Goal: Task Accomplishment & Management: Manage account settings

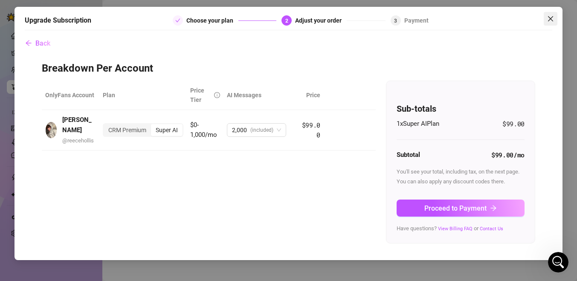
click at [554, 18] on span "Close" at bounding box center [550, 18] width 14 height 7
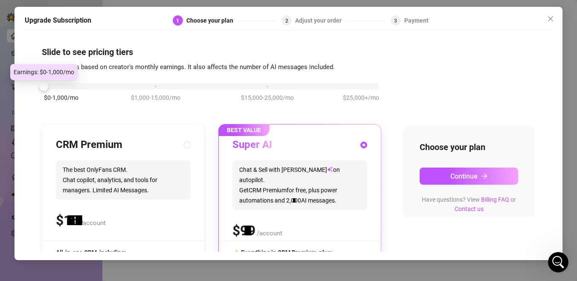
drag, startPoint x: 157, startPoint y: 84, endPoint x: 20, endPoint y: 84, distance: 137.6
click at [20, 84] on div "Upgrade Subscription 1 Choose your plan 2 Adjust your order 3 Payment Slide to …" at bounding box center [288, 133] width 548 height 253
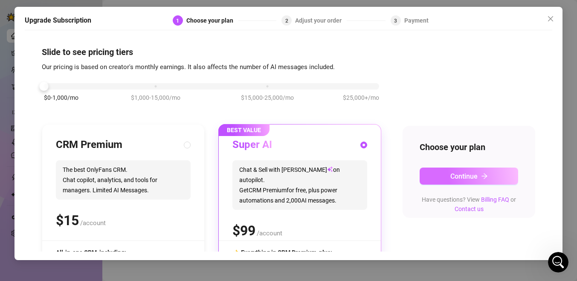
click at [455, 174] on span "Continue" at bounding box center [463, 176] width 27 height 8
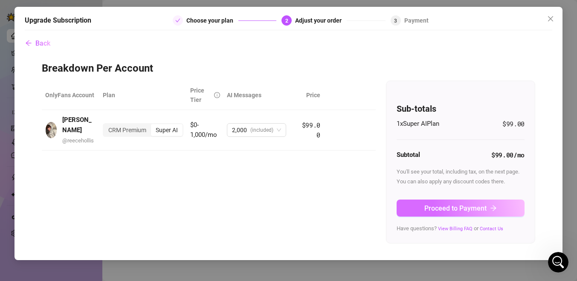
click at [441, 208] on span "Proceed to Payment" at bounding box center [455, 208] width 62 height 8
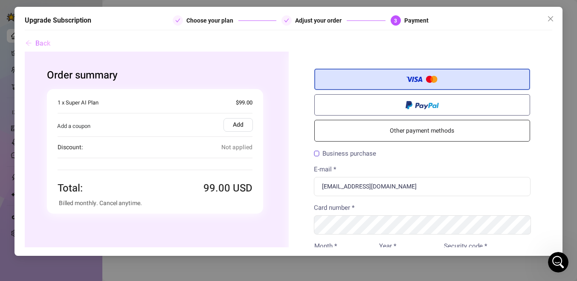
click at [42, 45] on span "Back" at bounding box center [42, 43] width 15 height 8
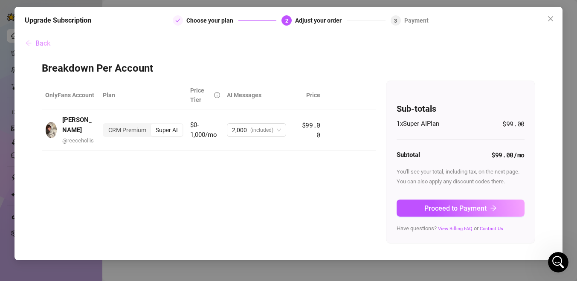
click at [42, 46] on span "Back" at bounding box center [42, 43] width 15 height 8
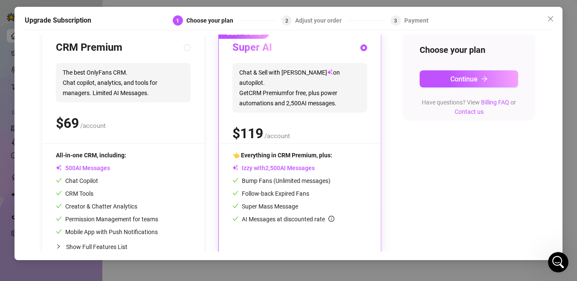
scroll to position [116, 0]
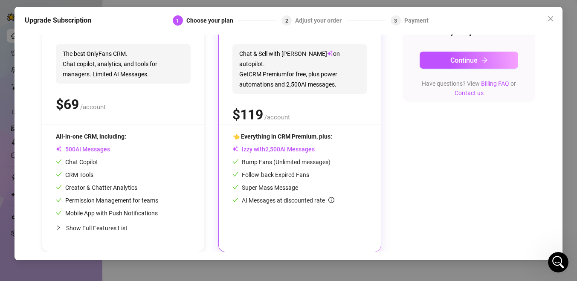
click at [331, 199] on icon "info-circle" at bounding box center [331, 200] width 1 height 3
click at [464, 57] on span "Continue" at bounding box center [463, 60] width 27 height 8
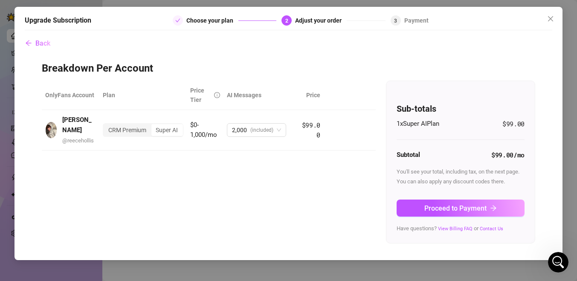
scroll to position [0, 0]
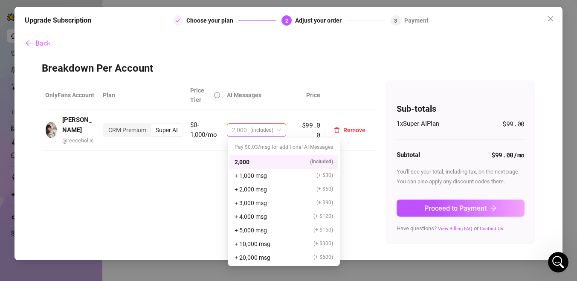
click at [277, 130] on span "2,000 (included)" at bounding box center [256, 130] width 49 height 13
click at [291, 112] on td "2,000 (included)" at bounding box center [259, 130] width 72 height 40
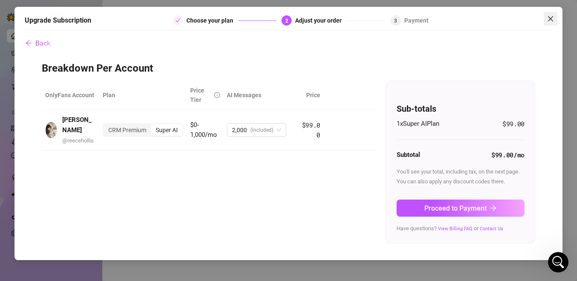
click at [549, 20] on icon "close" at bounding box center [550, 18] width 7 height 7
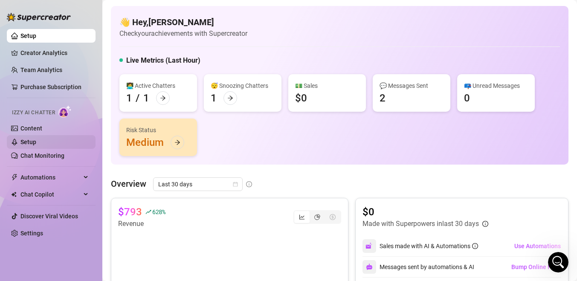
click at [36, 138] on link "Setup" at bounding box center [28, 141] width 16 height 7
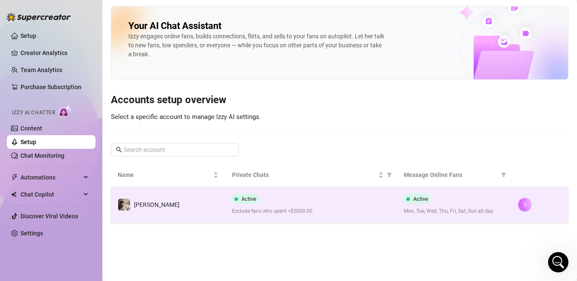
click at [520, 207] on button "button" at bounding box center [525, 205] width 14 height 14
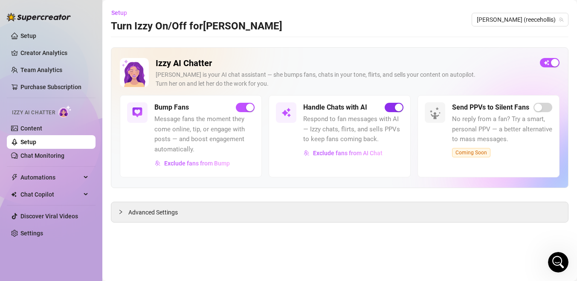
click at [395, 110] on div "button" at bounding box center [399, 108] width 8 height 8
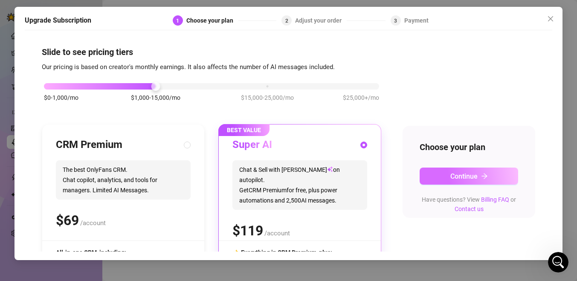
click at [469, 176] on span "Continue" at bounding box center [463, 176] width 27 height 8
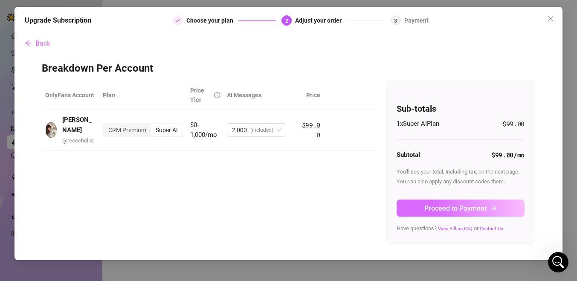
click at [469, 207] on span "Proceed to Payment" at bounding box center [455, 208] width 62 height 8
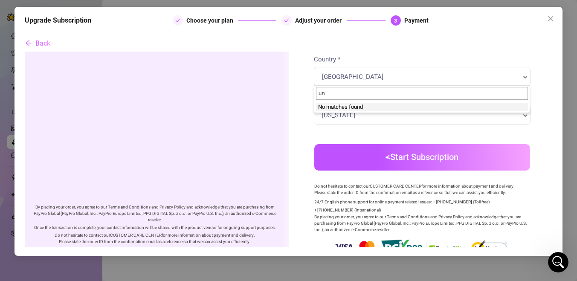
type input "u"
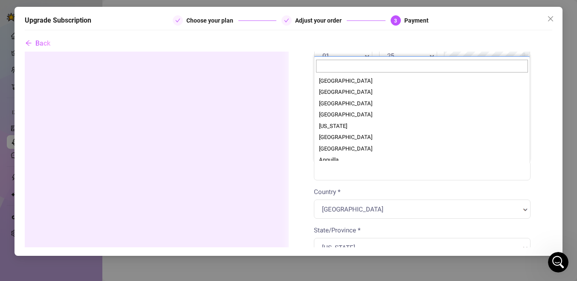
scroll to position [2452, 0]
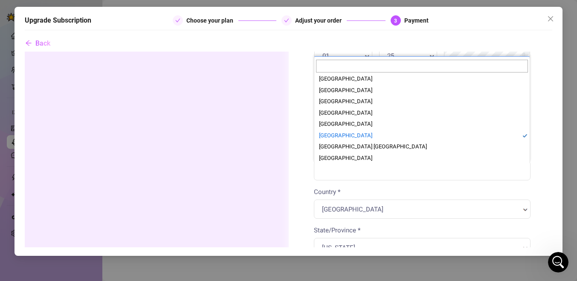
select select "GB"
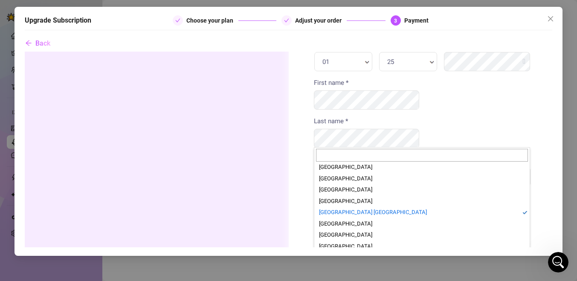
scroll to position [2476, 0]
select select "US"
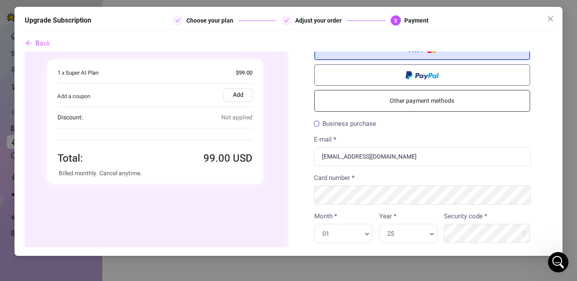
scroll to position [0, 0]
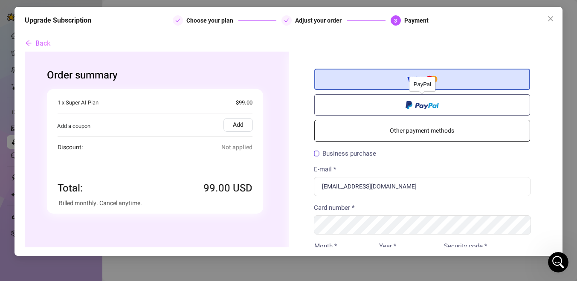
click at [387, 112] on label at bounding box center [422, 104] width 216 height 21
click at [24, 52] on input "radio" at bounding box center [24, 52] width 0 height 0
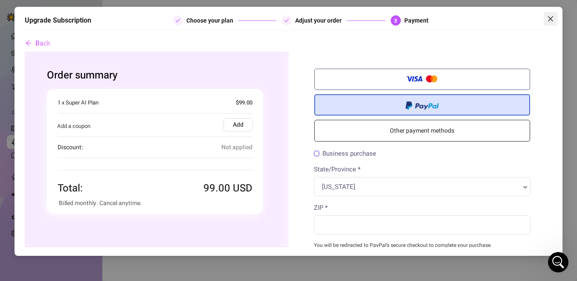
click at [551, 18] on icon "close" at bounding box center [550, 18] width 7 height 7
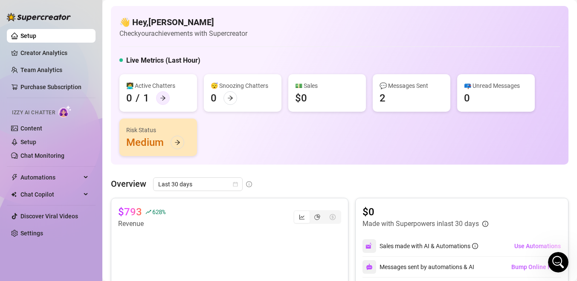
click at [162, 97] on icon "arrow-right" at bounding box center [163, 98] width 6 height 6
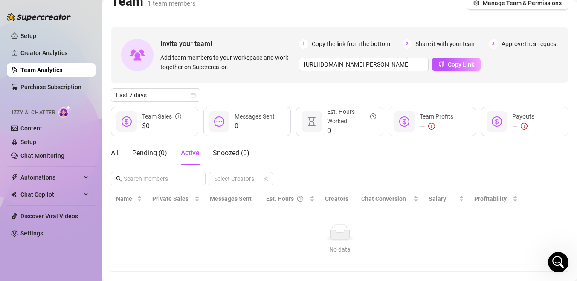
scroll to position [13, 0]
click at [118, 148] on div "All" at bounding box center [115, 152] width 8 height 10
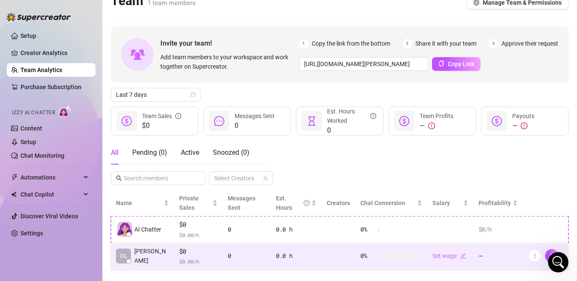
click at [194, 255] on span "$0" at bounding box center [198, 251] width 38 height 10
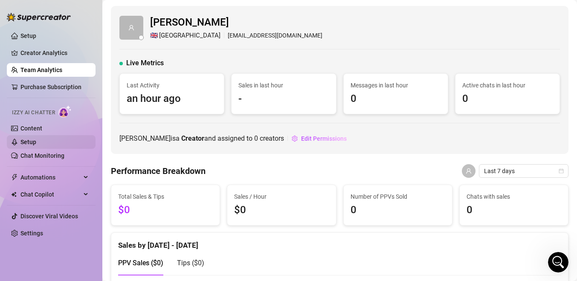
click at [34, 143] on link "Setup" at bounding box center [28, 141] width 16 height 7
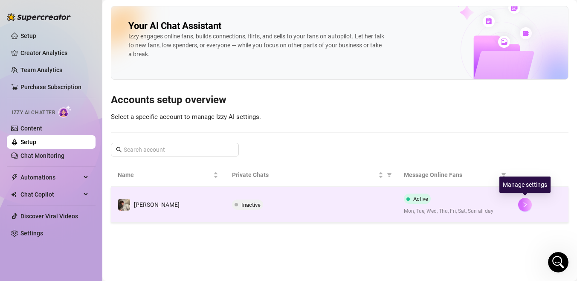
click at [524, 205] on icon "right" at bounding box center [525, 205] width 6 height 6
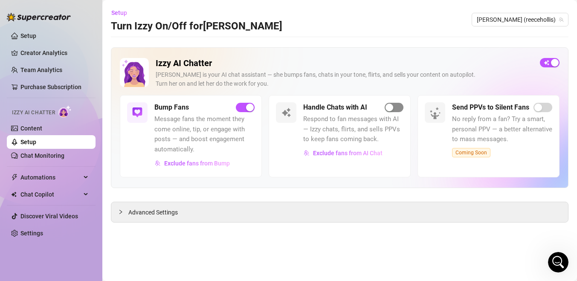
click at [390, 107] on div "button" at bounding box center [389, 108] width 8 height 8
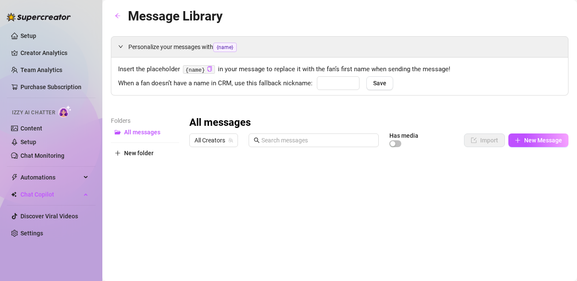
type input "babe"
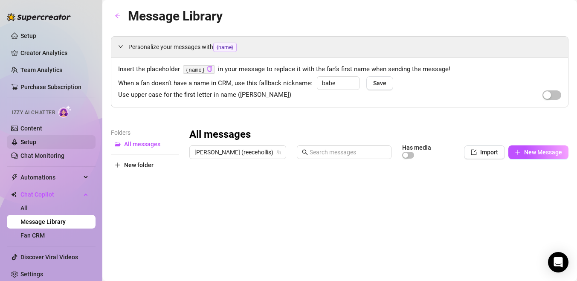
click at [36, 140] on link "Setup" at bounding box center [28, 141] width 16 height 7
